Goal: Transaction & Acquisition: Subscribe to service/newsletter

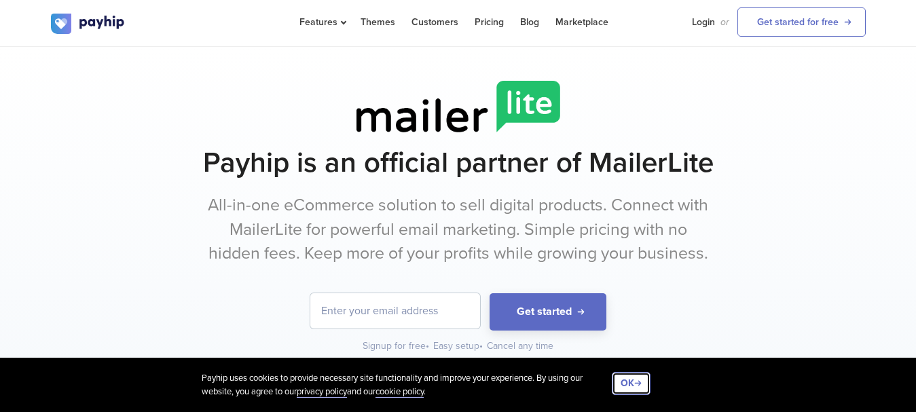
click at [635, 388] on button "OK" at bounding box center [631, 383] width 39 height 23
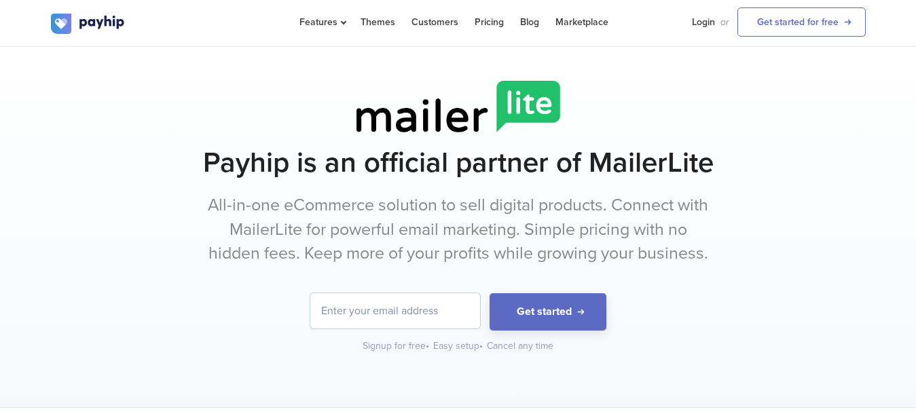
click at [418, 310] on input "email" at bounding box center [395, 310] width 170 height 35
click at [707, 22] on link "Login" at bounding box center [703, 22] width 23 height 44
type input "t"
type input "[EMAIL_ADDRESS][DOMAIN_NAME]"
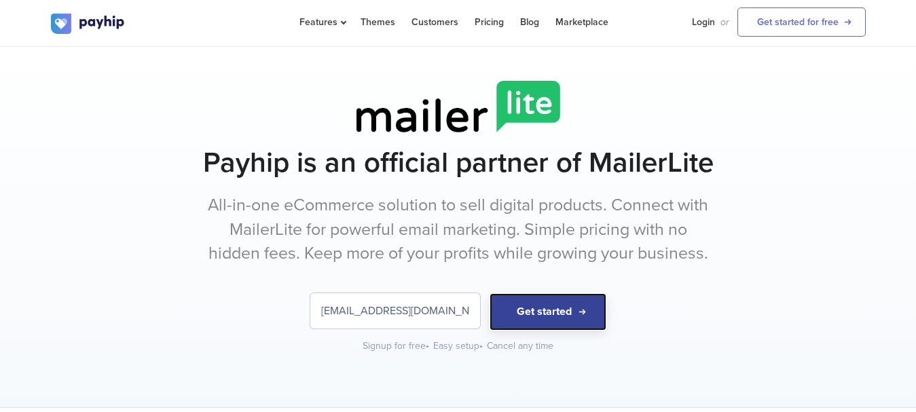
click at [547, 311] on button "Get started" at bounding box center [548, 311] width 117 height 37
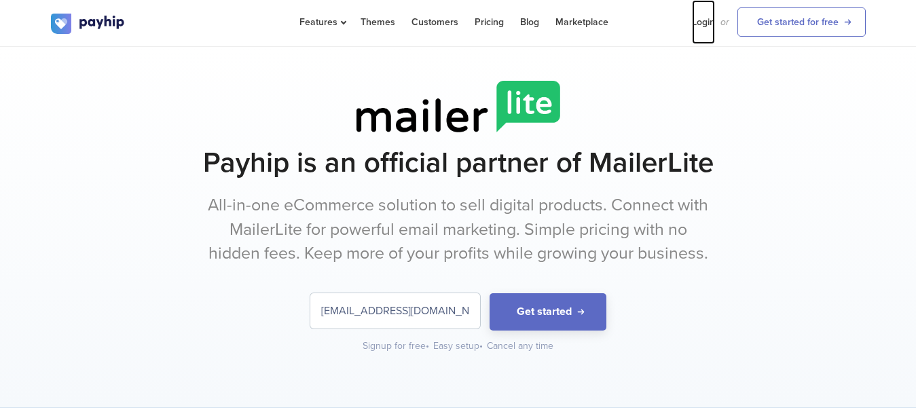
click at [710, 20] on link "Login" at bounding box center [703, 22] width 23 height 44
